Goal: Check status: Check status

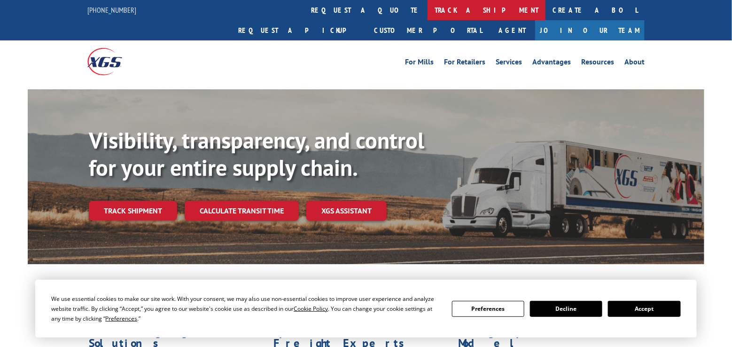
click at [427, 11] on link "track a shipment" at bounding box center [486, 10] width 118 height 20
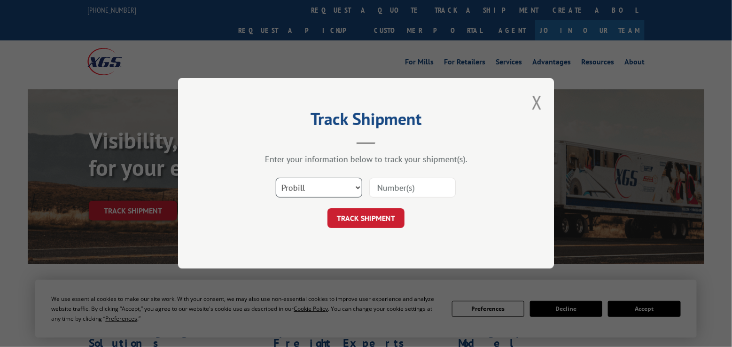
click at [327, 187] on select "Select category... Probill BOL PO" at bounding box center [319, 188] width 86 height 20
select select "bol"
click at [276, 178] on select "Select category... Probill BOL PO" at bounding box center [319, 188] width 86 height 20
click at [405, 186] on input at bounding box center [412, 188] width 86 height 20
type input "2842567"
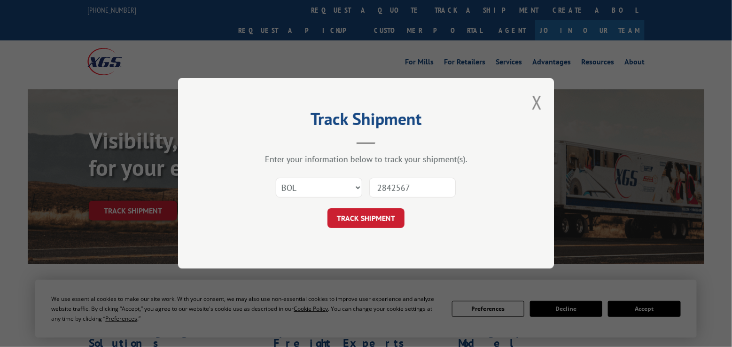
click button "TRACK SHIPMENT" at bounding box center [365, 219] width 77 height 20
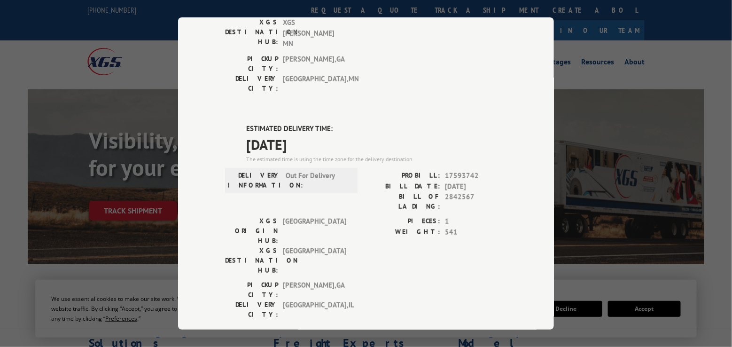
scroll to position [244, 0]
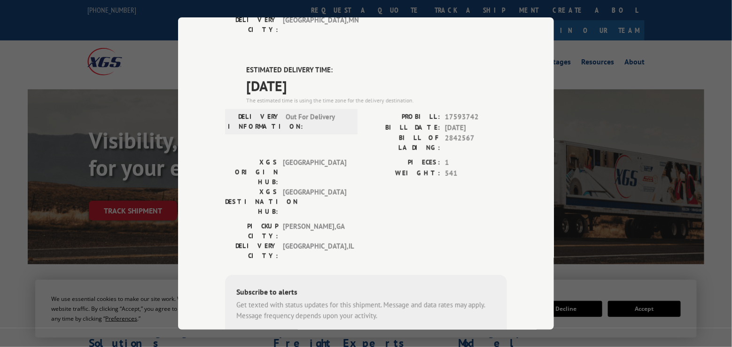
drag, startPoint x: 398, startPoint y: 220, endPoint x: 394, endPoint y: 279, distance: 58.4
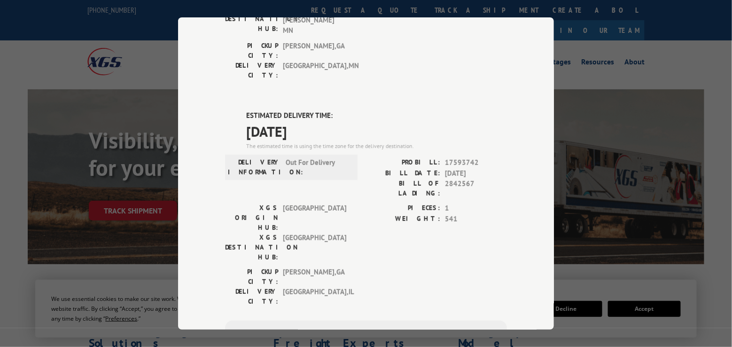
scroll to position [263, 0]
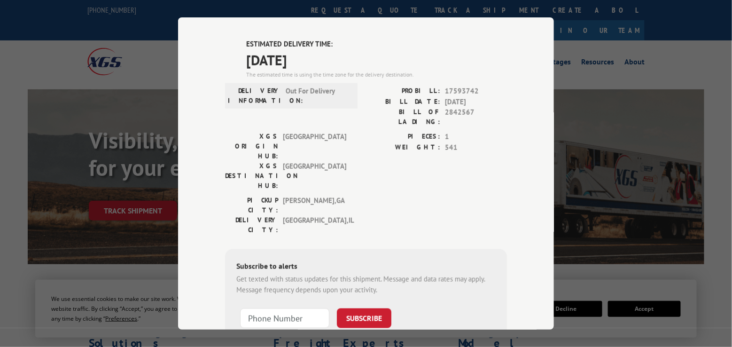
click at [385, 195] on div "PICKUP CITY: [GEOGRAPHIC_DATA] , [GEOGRAPHIC_DATA]: [GEOGRAPHIC_DATA] , [GEOGRA…" at bounding box center [366, 217] width 282 height 44
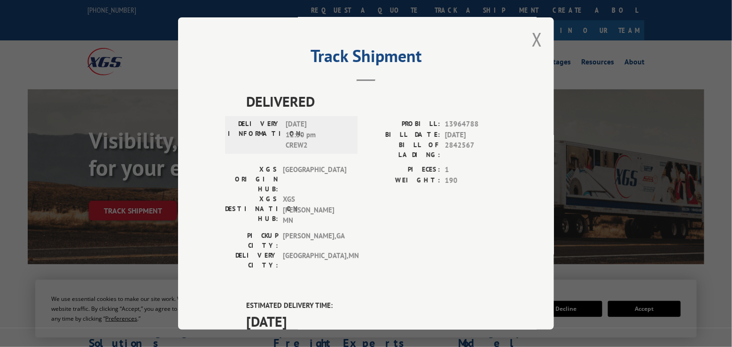
scroll to position [0, 0]
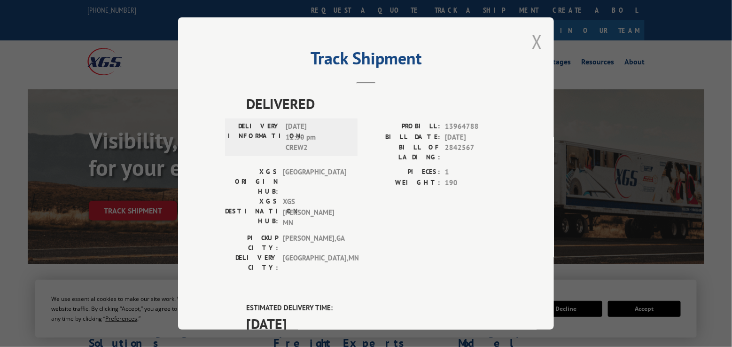
click at [537, 36] on button "Close modal" at bounding box center [537, 41] width 10 height 25
